Goal: Find contact information: Find contact information

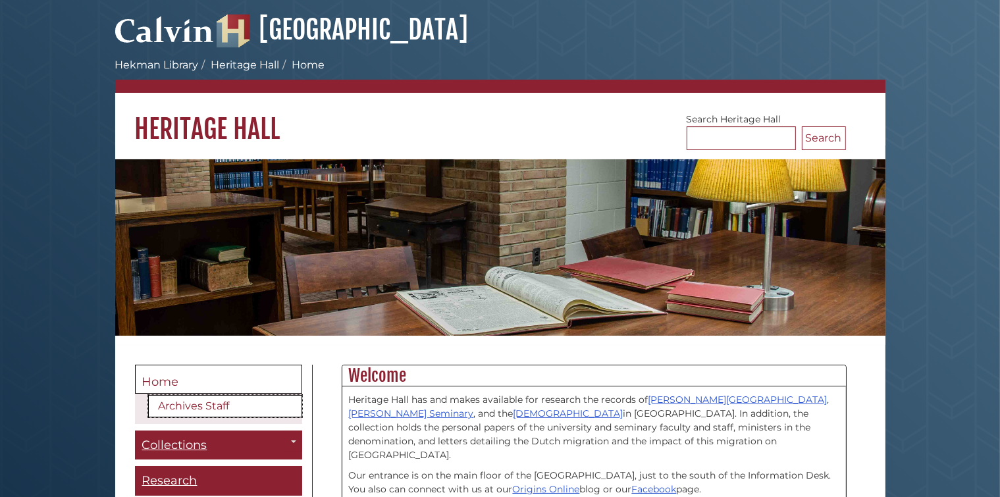
click at [180, 409] on link "Archives Staff" at bounding box center [225, 406] width 154 height 22
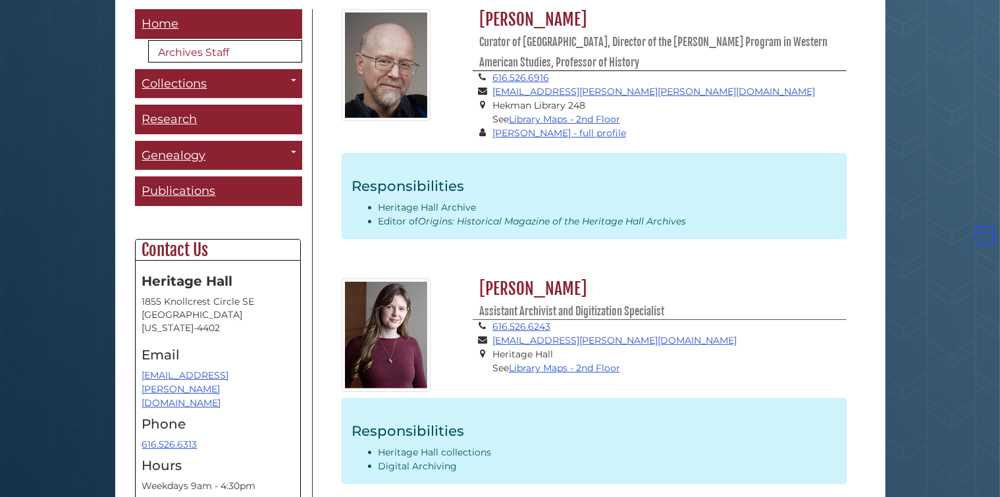
scroll to position [374, 0]
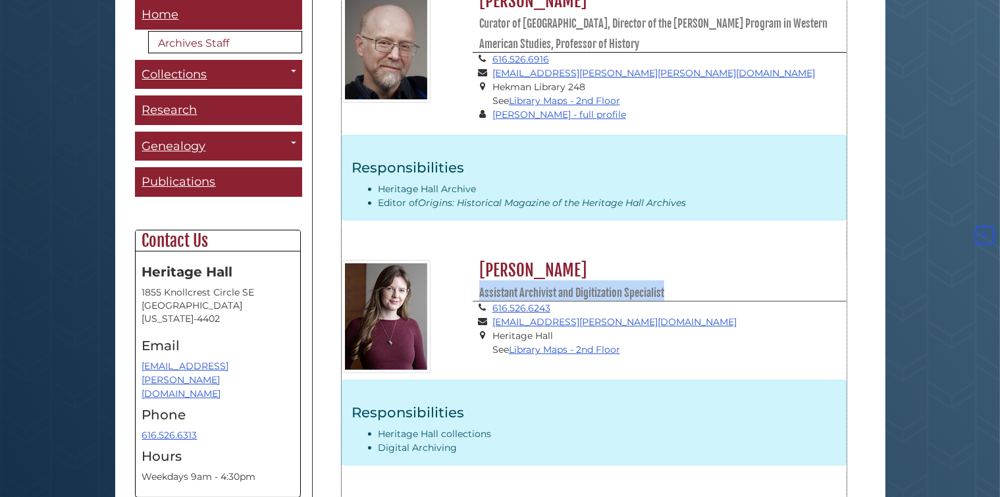
drag, startPoint x: 681, startPoint y: 294, endPoint x: 473, endPoint y: 301, distance: 208.8
click at [473, 301] on h2 "[PERSON_NAME] Assistant Archivist and Digitization Specialist" at bounding box center [660, 280] width 374 height 41
copy small "Assistant Archivist and Digitization Specialist"
